Goal: Task Accomplishment & Management: Manage account settings

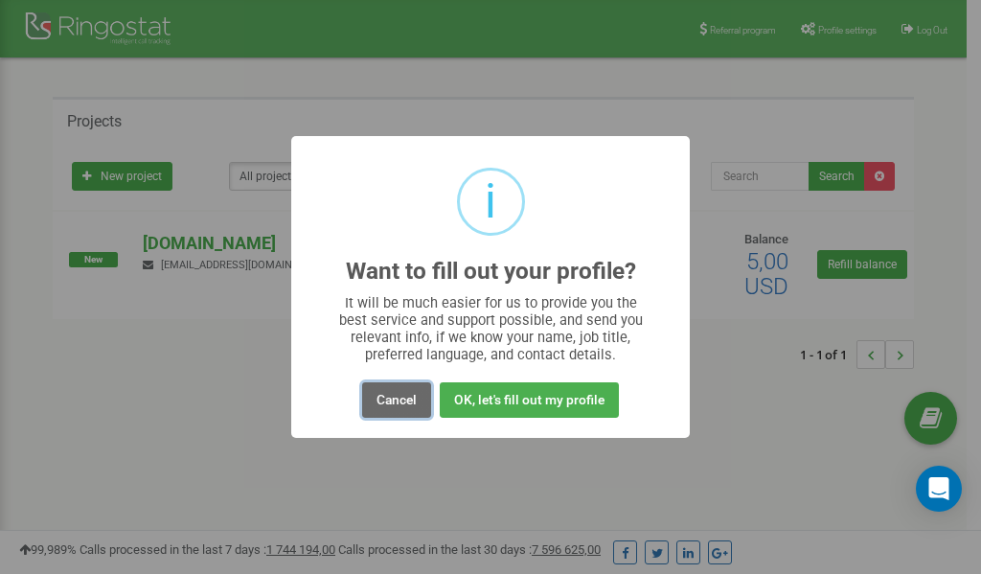
click at [390, 398] on button "Cancel" at bounding box center [396, 399] width 69 height 35
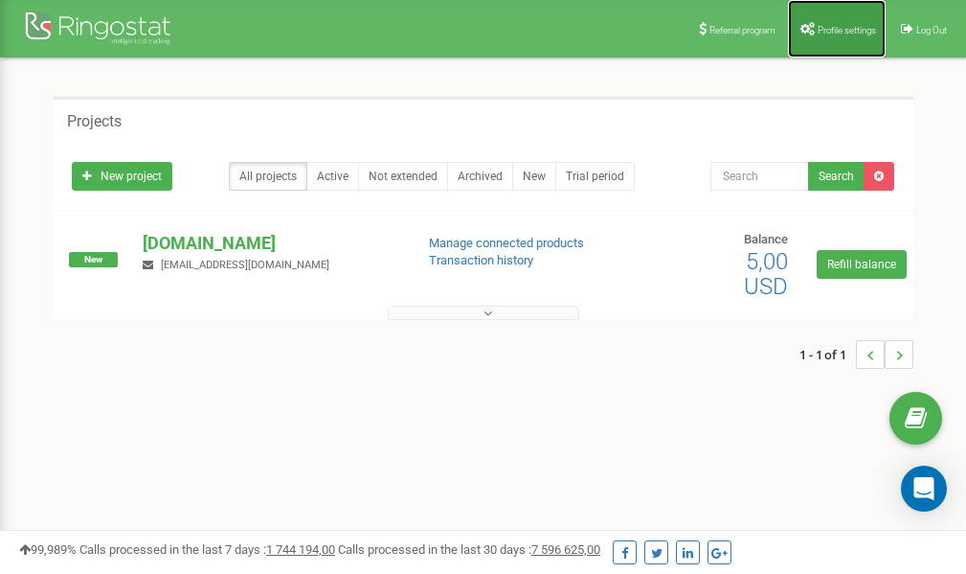
click at [844, 33] on span "Profile settings" at bounding box center [847, 30] width 58 height 11
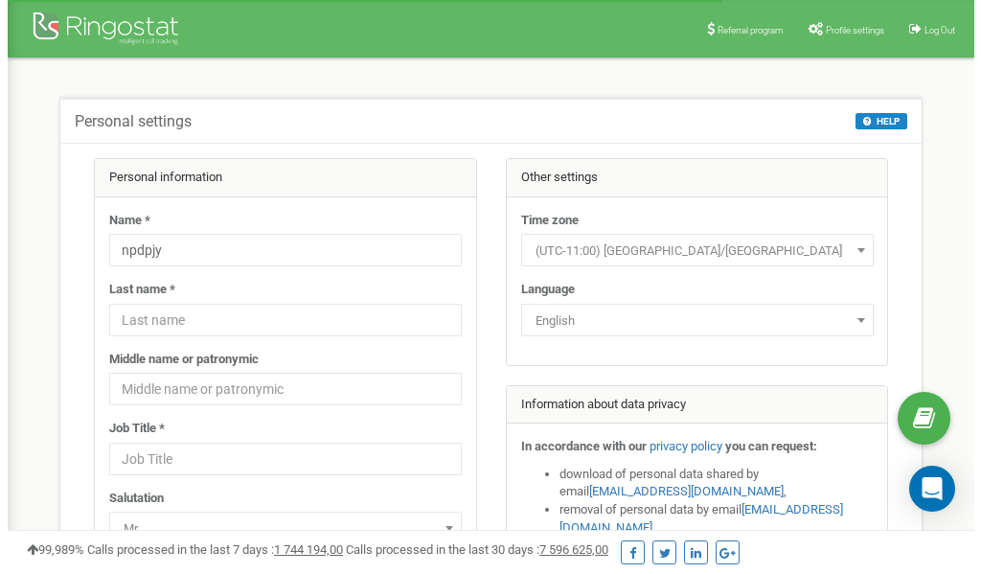
scroll to position [96, 0]
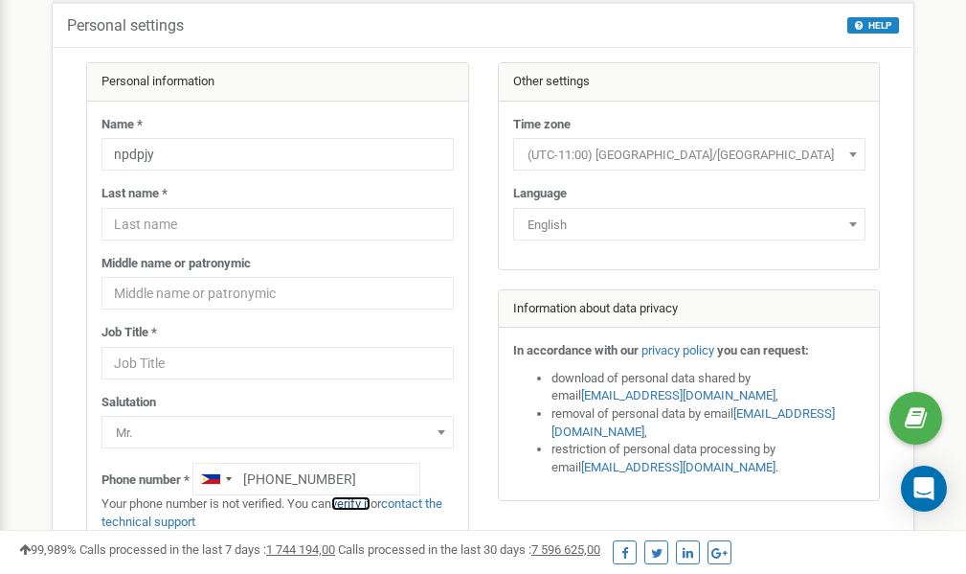
click at [356, 505] on link "verify it" at bounding box center [350, 503] width 39 height 14
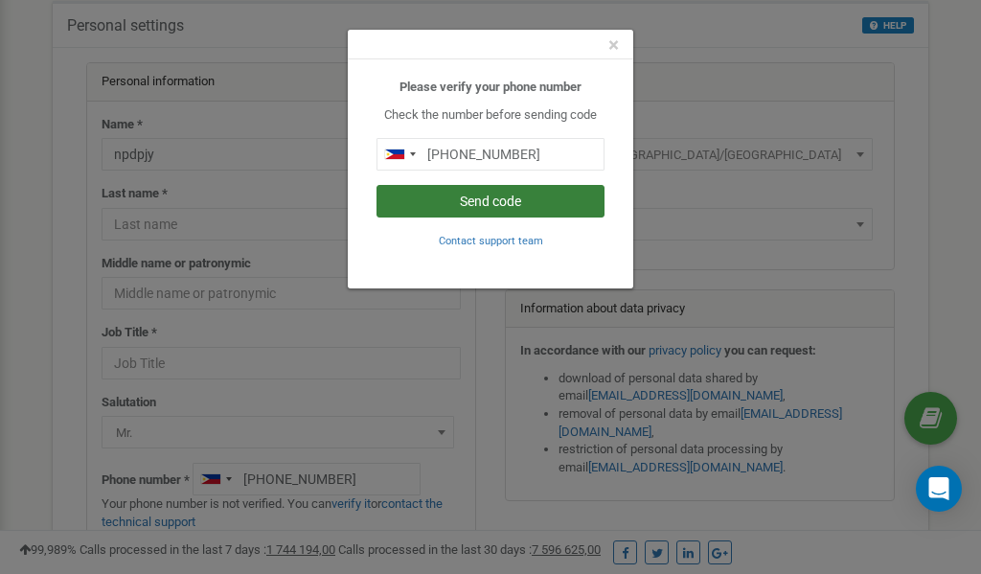
click at [510, 202] on button "Send code" at bounding box center [490, 201] width 228 height 33
